Goal: Use online tool/utility

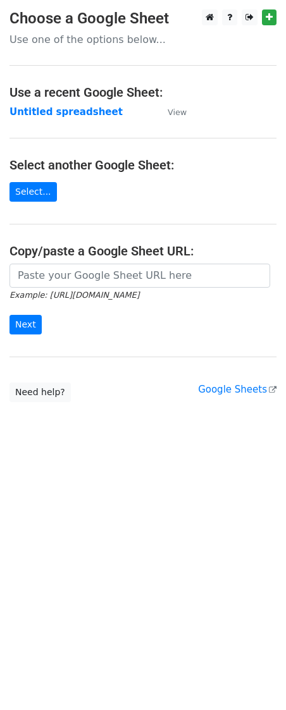
click at [112, 260] on main "Choose a Google Sheet Use one of the options below... Use a recent Google Sheet…" at bounding box center [143, 205] width 286 height 392
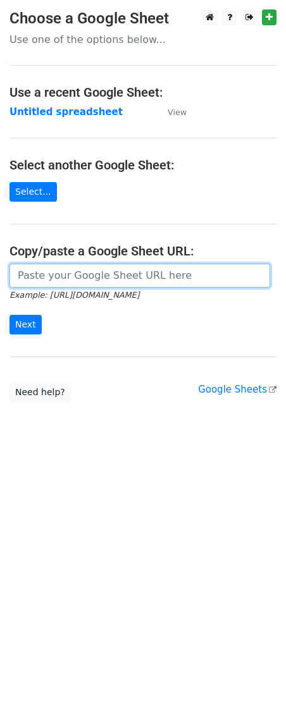
drag, startPoint x: 98, startPoint y: 271, endPoint x: 89, endPoint y: 279, distance: 12.1
click at [98, 271] on input "url" at bounding box center [139, 276] width 260 height 24
paste input "https://docs.google.com/spreadsheets/d/1GQeAZ-V51HTJHOCVwHMqsgZd-oaS-n3WM8pg6oa…"
type input "https://docs.google.com/spreadsheets/d/1GQeAZ-V51HTJHOCVwHMqsgZd-oaS-n3WM8pg6oa…"
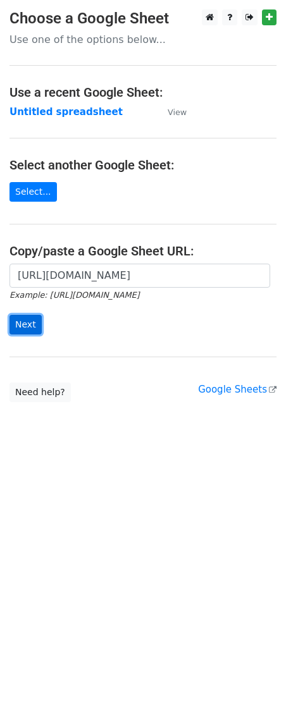
scroll to position [0, 0]
click at [16, 328] on input "Next" at bounding box center [25, 325] width 32 height 20
